Goal: Book appointment/travel/reservation

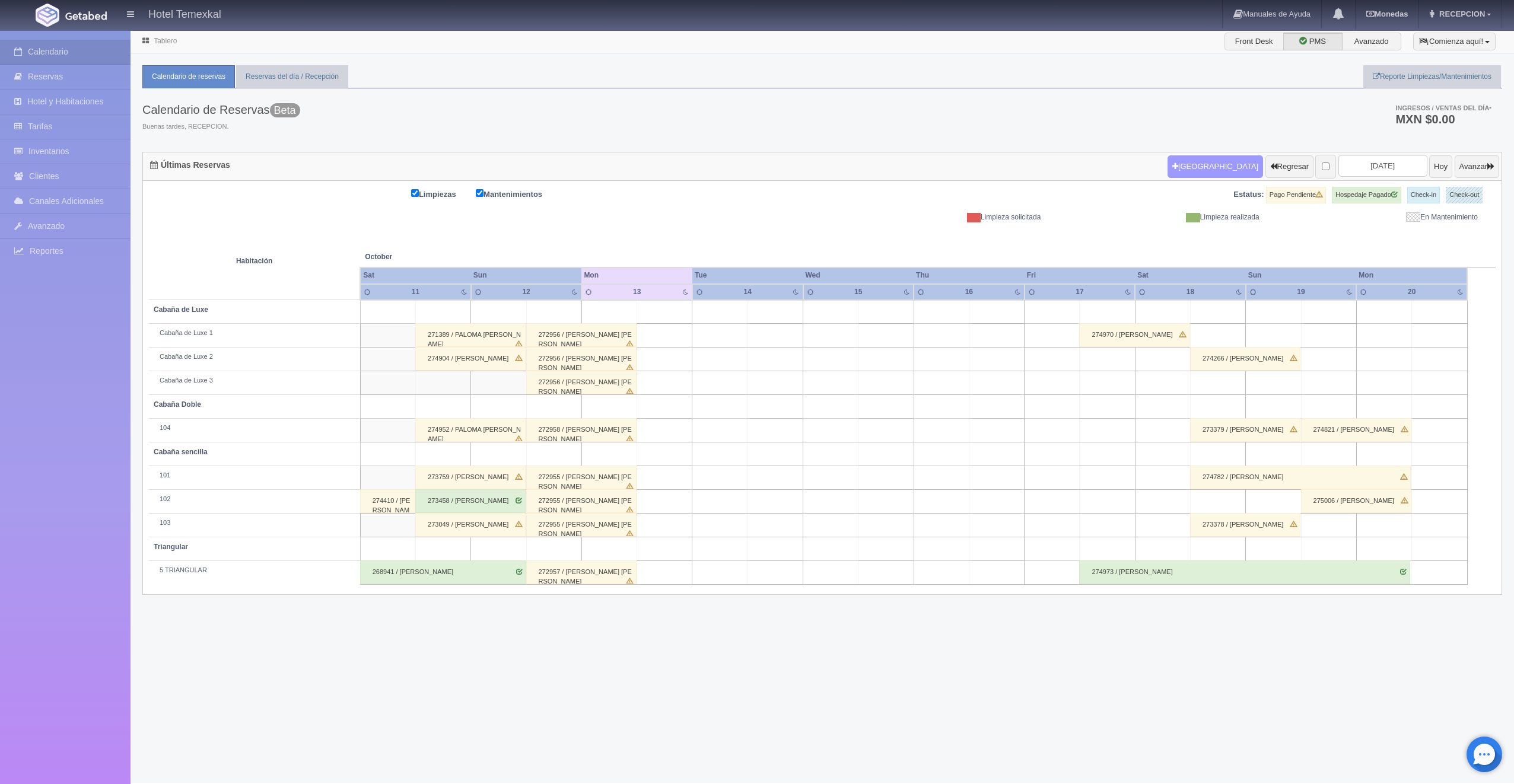
click at [1197, 168] on button "[GEOGRAPHIC_DATA]" at bounding box center [1215, 167] width 95 height 23
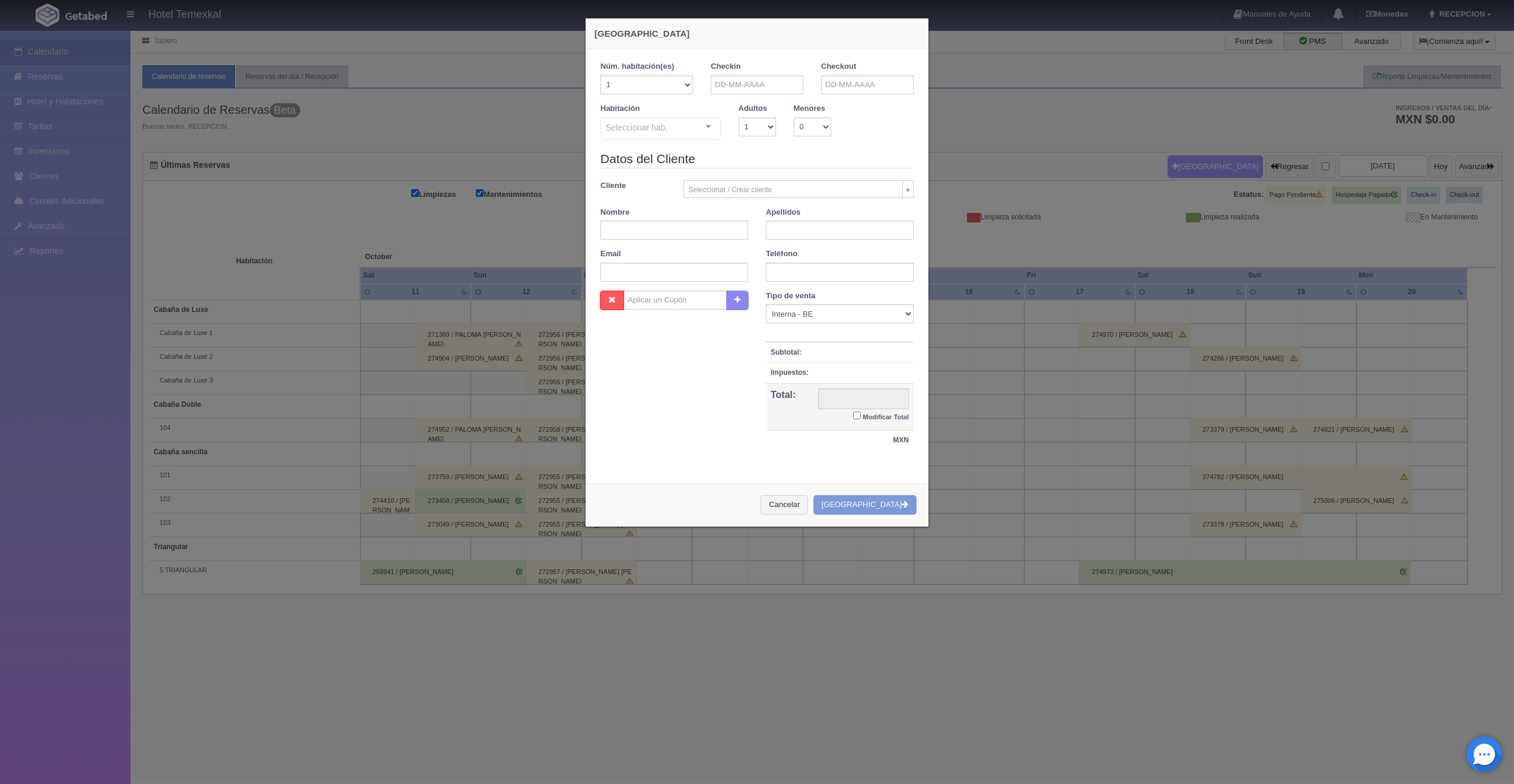
checkbox input "false"
click at [734, 86] on input "text" at bounding box center [756, 85] width 92 height 19
click at [801, 196] on link "24" at bounding box center [800, 195] width 15 height 17
type input "[DATE]"
checkbox input "false"
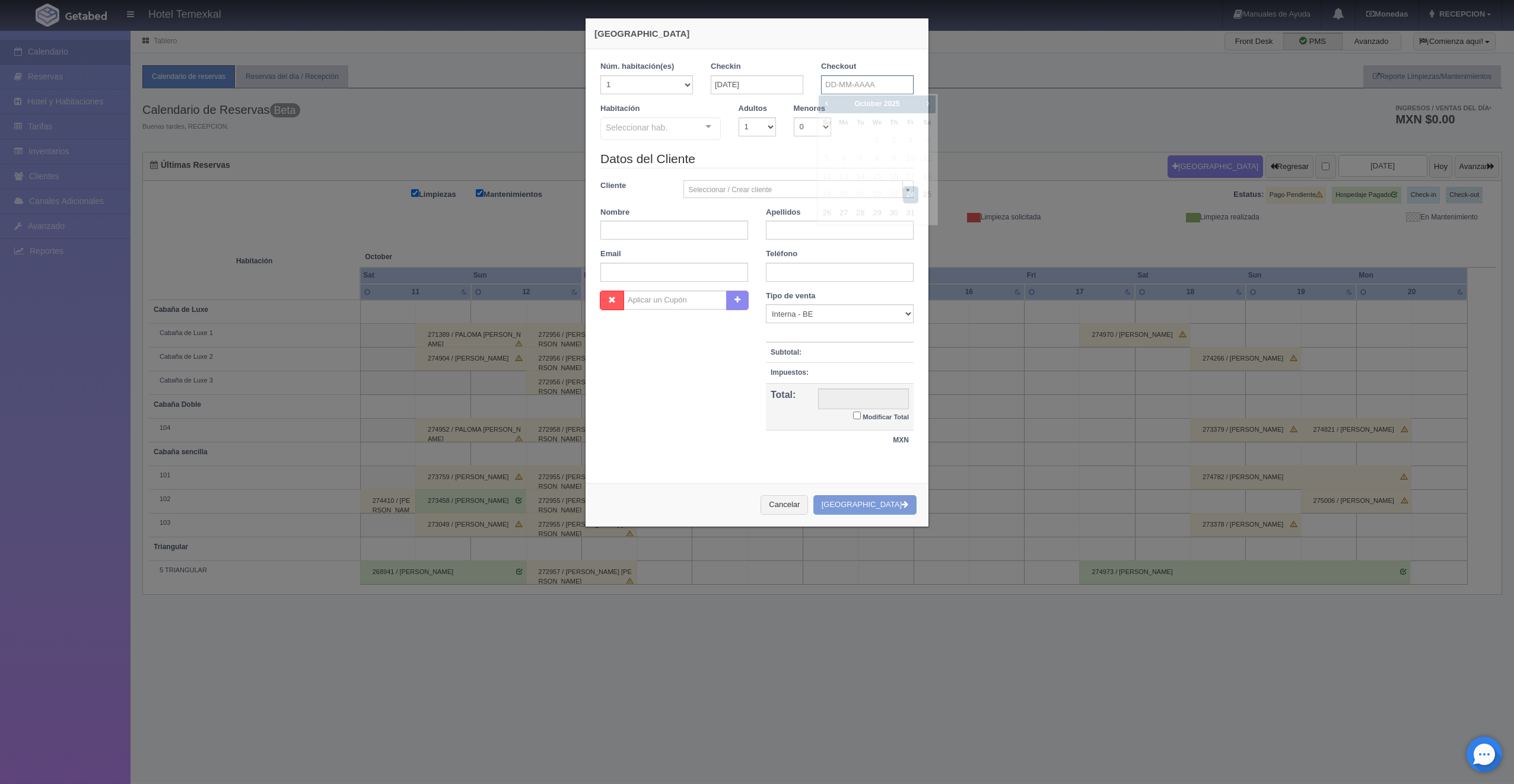
click at [847, 76] on input "text" at bounding box center [867, 85] width 92 height 19
click at [824, 216] on link "26" at bounding box center [827, 213] width 15 height 17
type input "[DATE]"
click at [678, 134] on div "Seleccionar hab." at bounding box center [661, 128] width 120 height 23
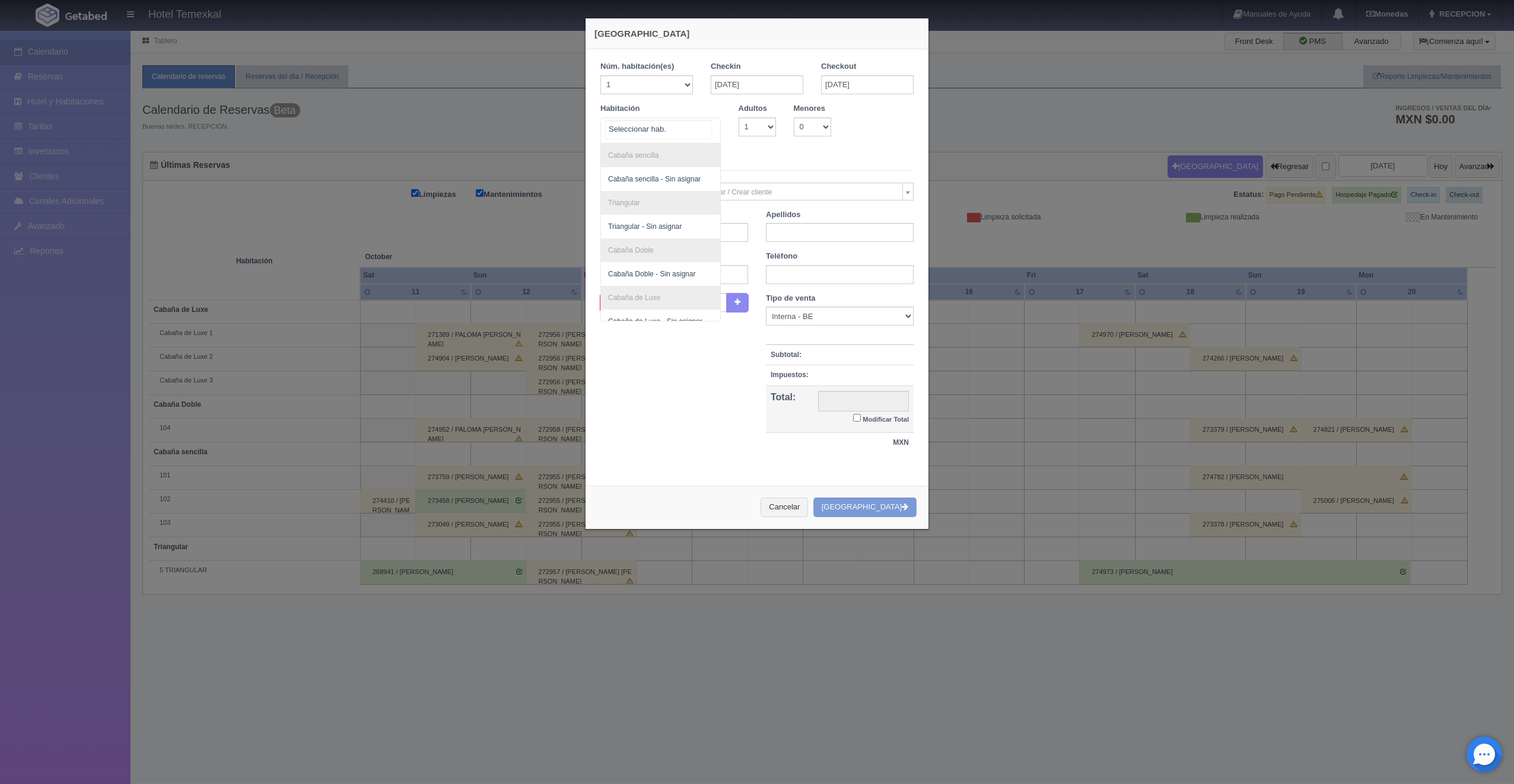
scroll to position [60, 0]
click at [649, 285] on span "Cabaña de Luxe 2" at bounding box center [637, 285] width 58 height 8
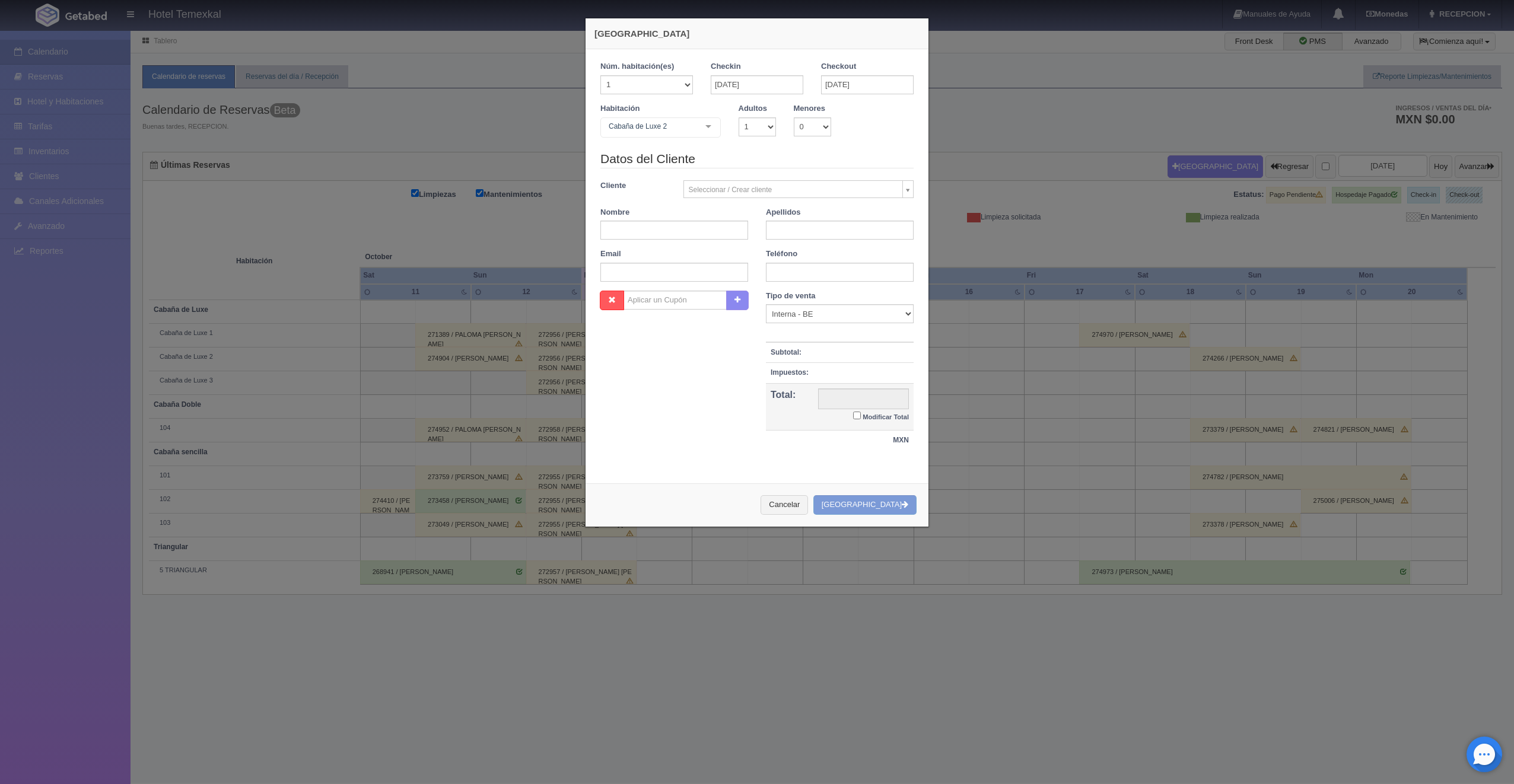
checkbox input "false"
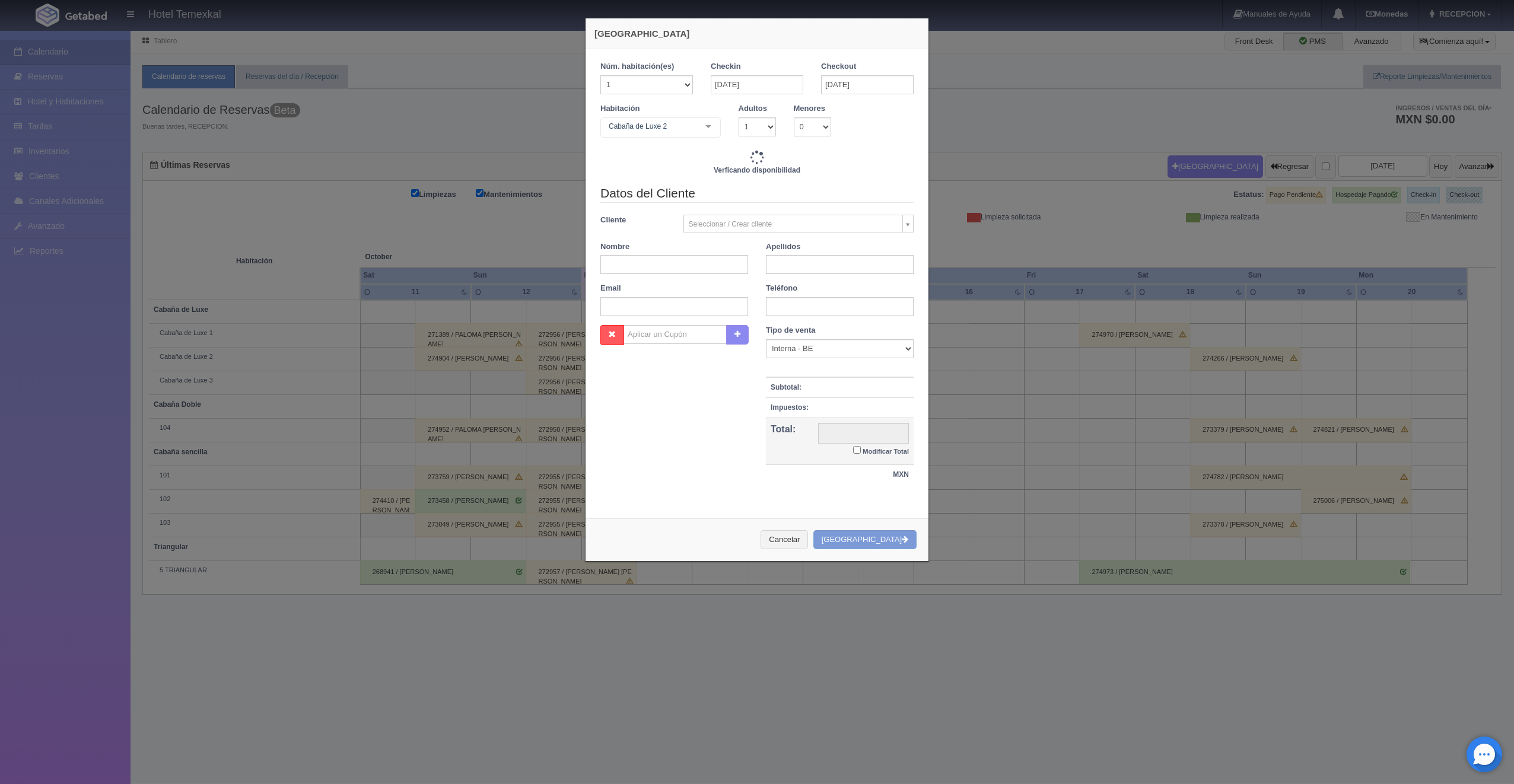
click at [642, 231] on div "Cliente Seleccionar / Crear cliente Nuevo Cliente [PERSON_NAME] [PERSON_NAME] (…" at bounding box center [757, 224] width 331 height 18
click at [644, 268] on input "text" at bounding box center [674, 265] width 148 height 19
type input "DIEGO"
type input "[PERSON_NAME]"
type input "12600.00"
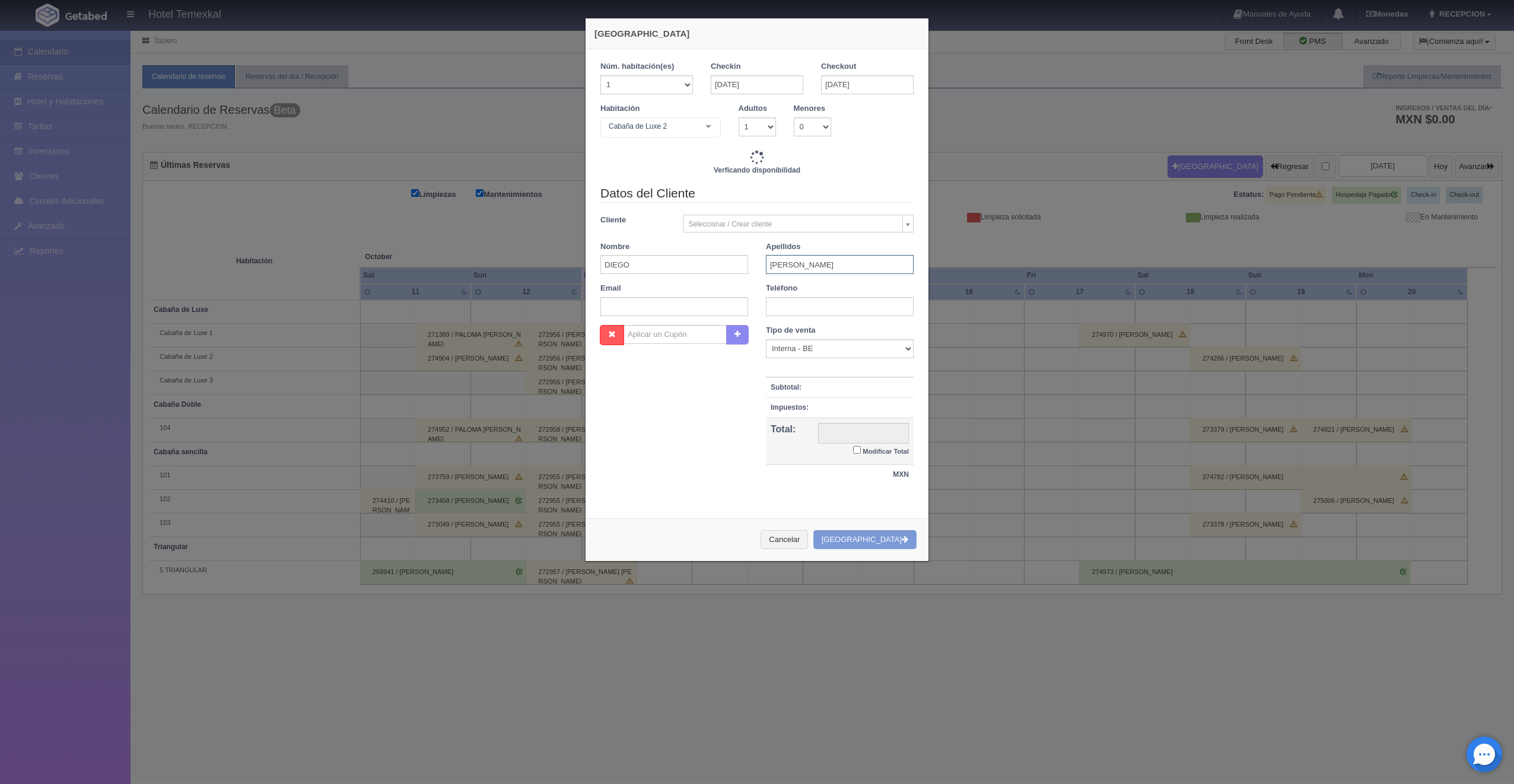
checkbox input "false"
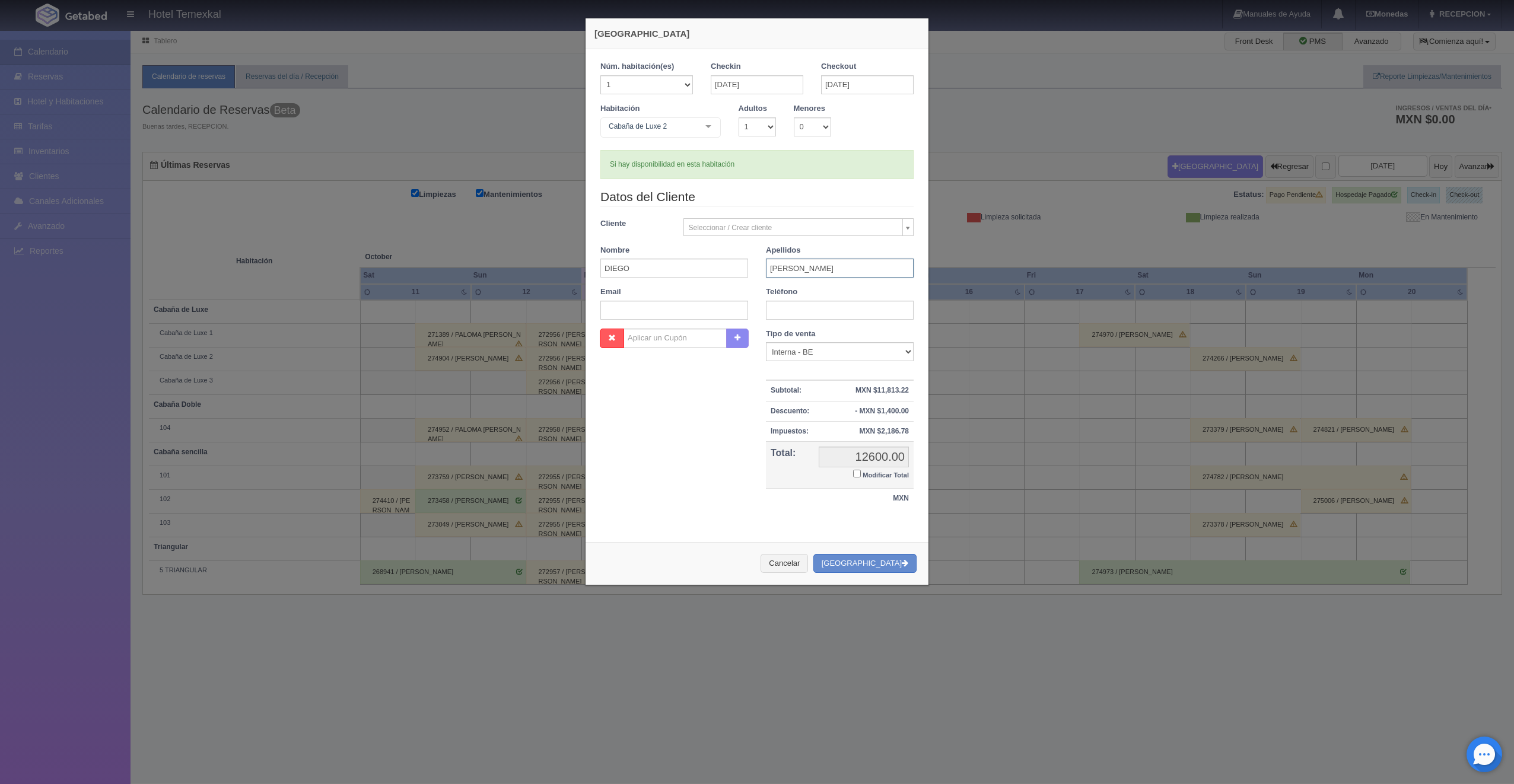
type input "[PERSON_NAME]"
click at [853, 468] on label "Modificar Total" at bounding box center [881, 473] width 56 height 14
click at [853, 469] on input "Modificar Total" at bounding box center [856, 473] width 8 height 8
checkbox input "true"
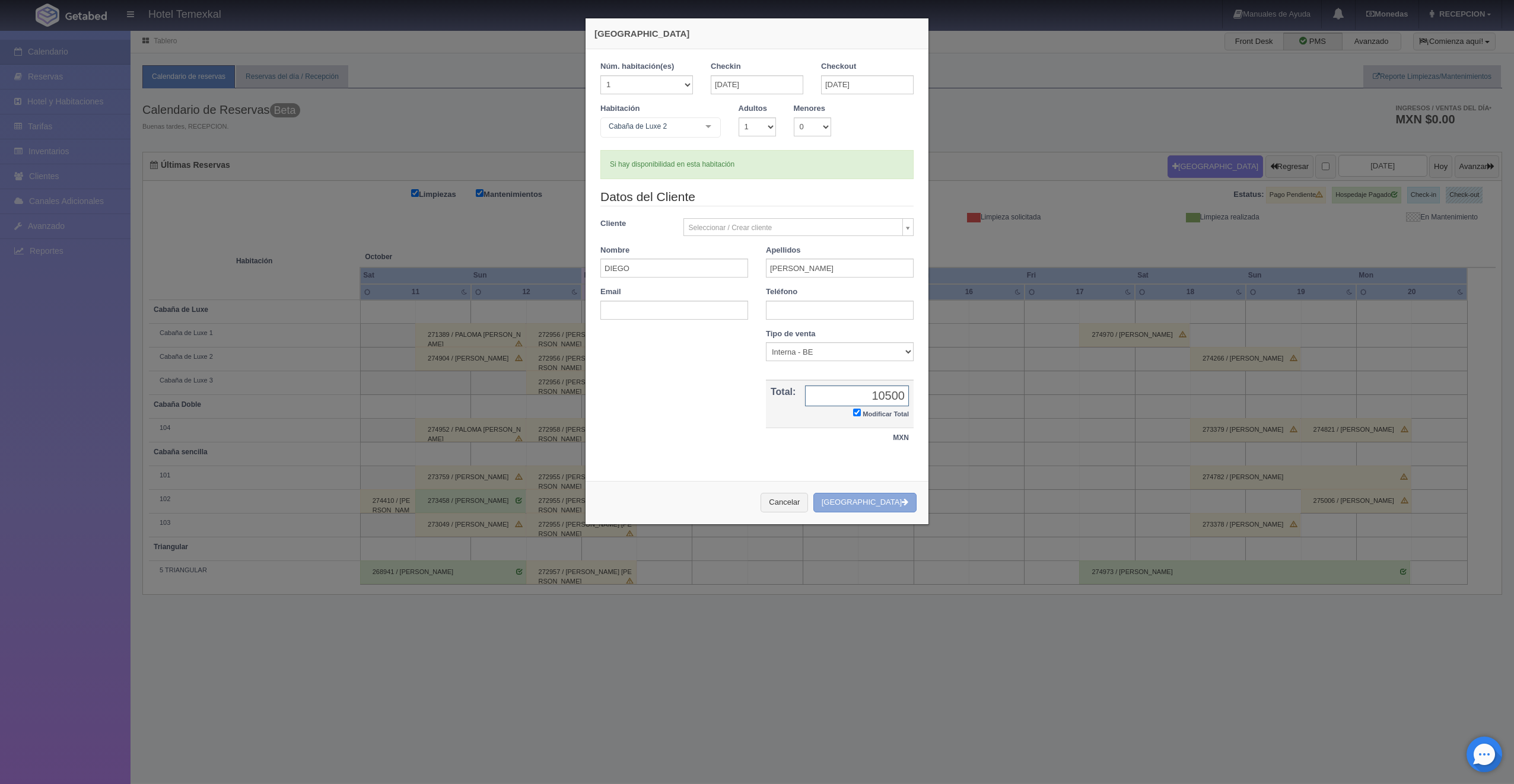
type input "10500"
click at [876, 497] on button "[GEOGRAPHIC_DATA]" at bounding box center [865, 502] width 103 height 20
click at [43, 152] on div "[GEOGRAPHIC_DATA] Núm. habitación(es) 1 2 3 4 5 6 7 8 9 10 11 12 13 14 15 16 17…" at bounding box center [757, 392] width 1514 height 784
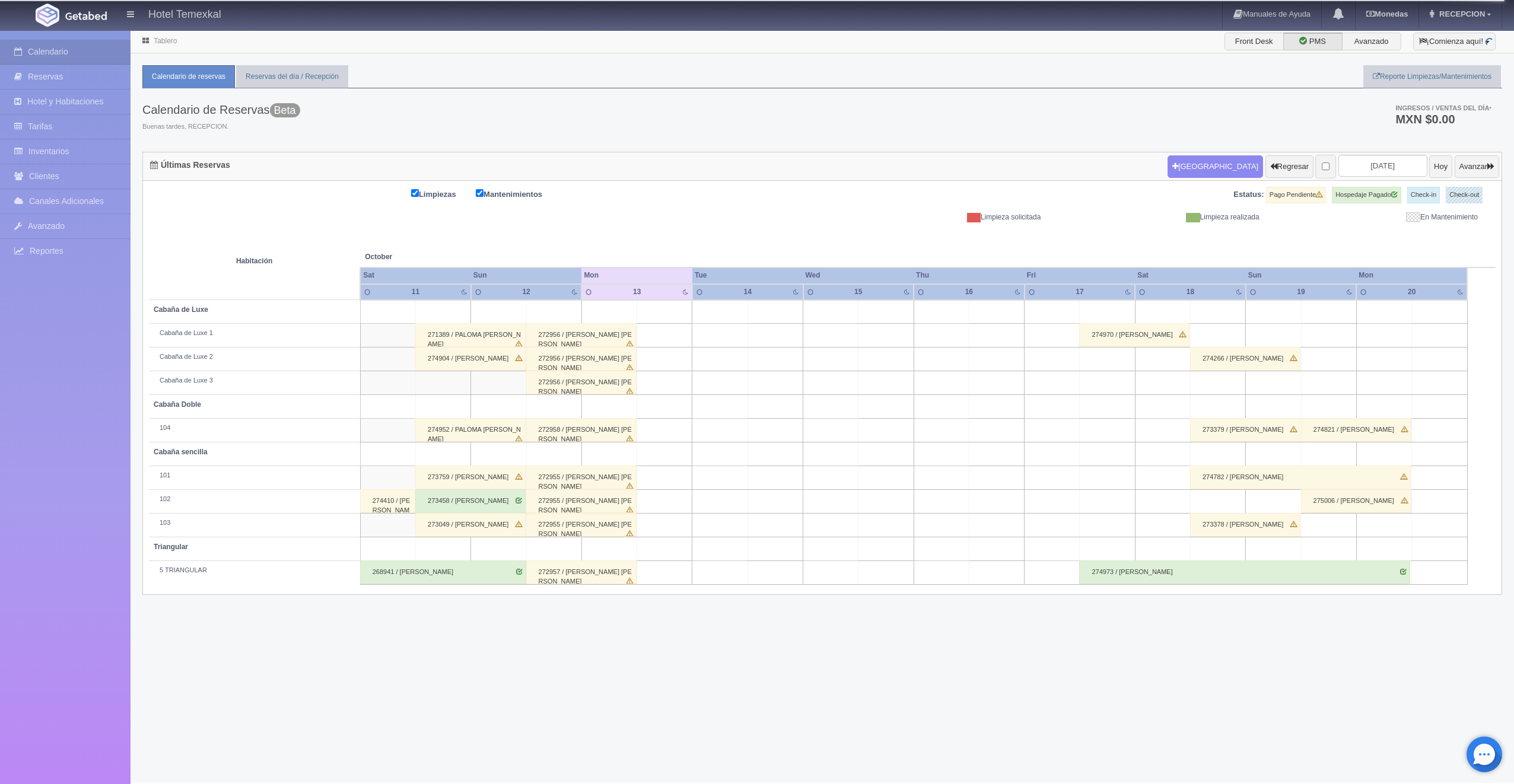
click at [43, 152] on link "Inventarios" at bounding box center [65, 151] width 130 height 24
